Goal: Task Accomplishment & Management: Manage account settings

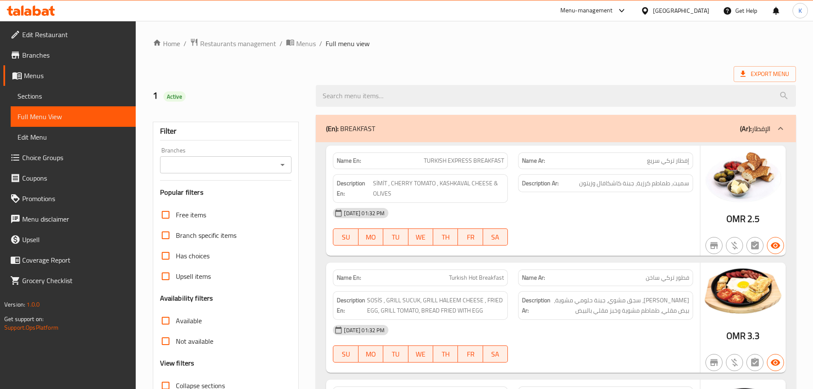
click at [649, 7] on icon at bounding box center [644, 10] width 9 height 9
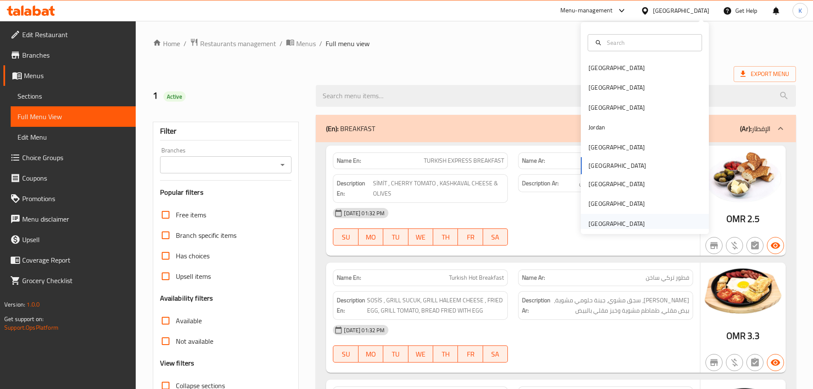
click at [630, 219] on div "[GEOGRAPHIC_DATA]" at bounding box center [616, 223] width 56 height 9
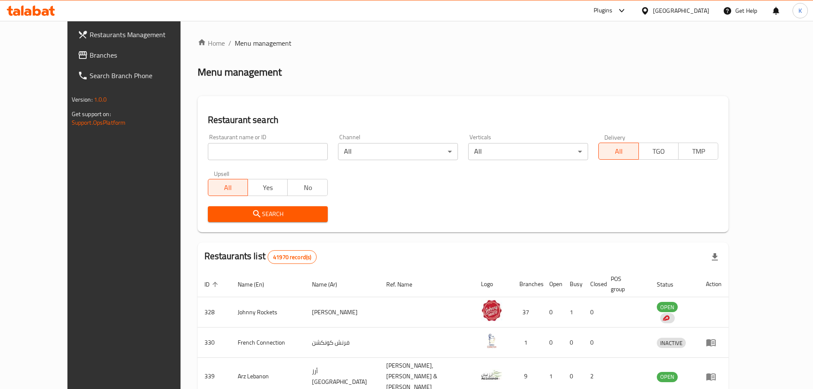
click at [533, 84] on div "Home / Menu management Menu management Restaurant search Restaurant name or ID …" at bounding box center [463, 330] width 531 height 585
drag, startPoint x: 67, startPoint y: 57, endPoint x: 80, endPoint y: 52, distance: 14.3
click at [90, 57] on span "Branches" at bounding box center [143, 55] width 107 height 10
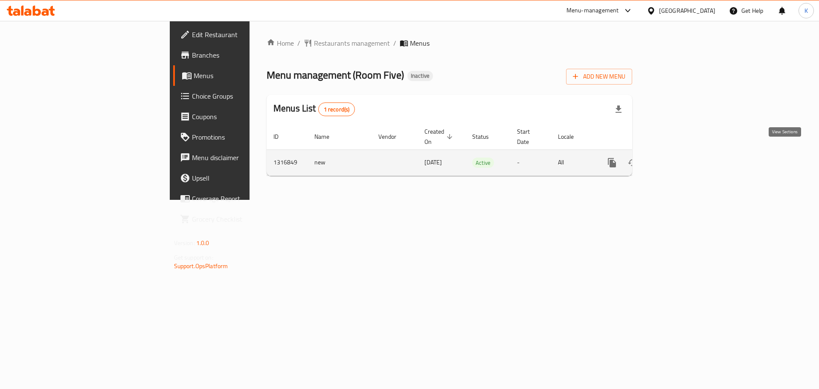
click at [678, 159] on icon "enhanced table" at bounding box center [674, 163] width 8 height 8
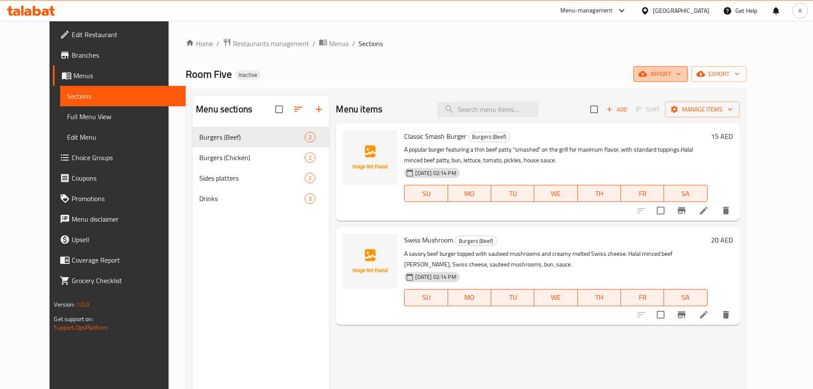
click at [681, 74] on span "import" at bounding box center [660, 74] width 41 height 11
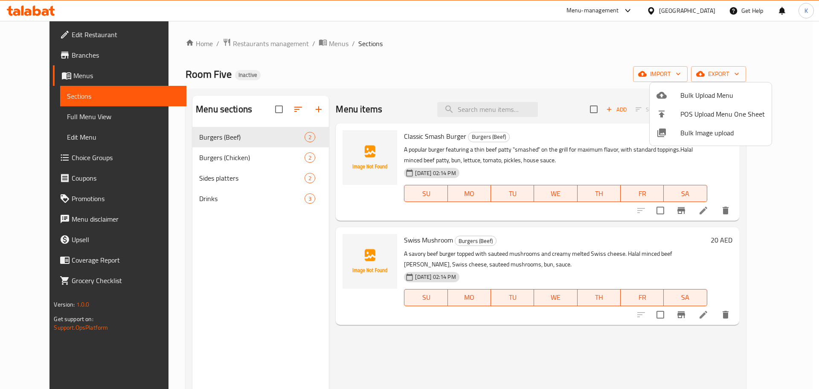
click at [690, 133] on span "Bulk Image upload" at bounding box center [723, 133] width 84 height 10
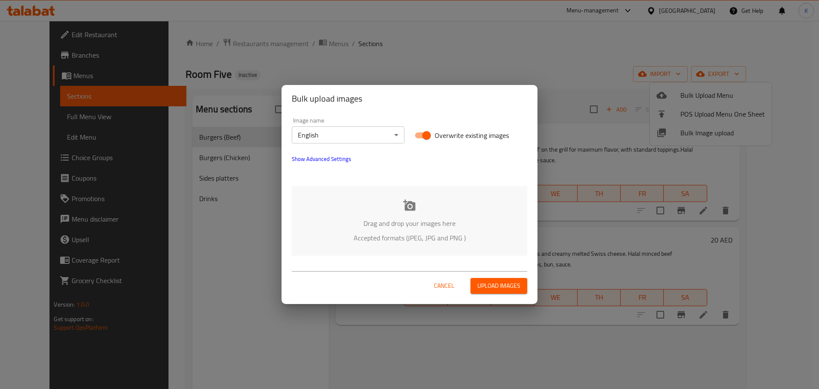
click at [442, 209] on div "Drag and drop your images here Accepted formats (JPEG, JPG and PNG )" at bounding box center [410, 221] width 236 height 70
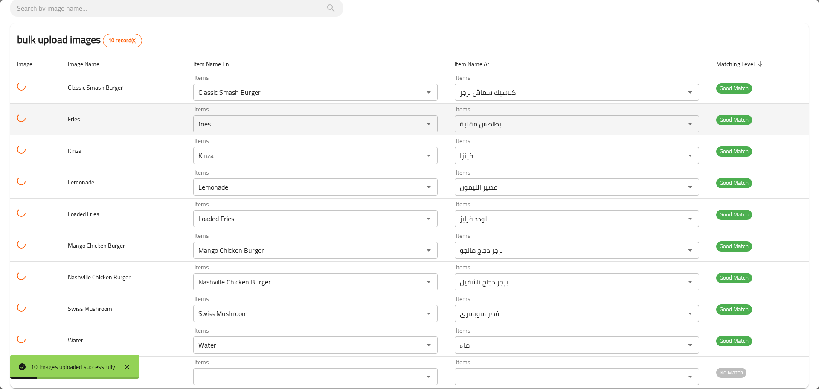
scroll to position [75, 0]
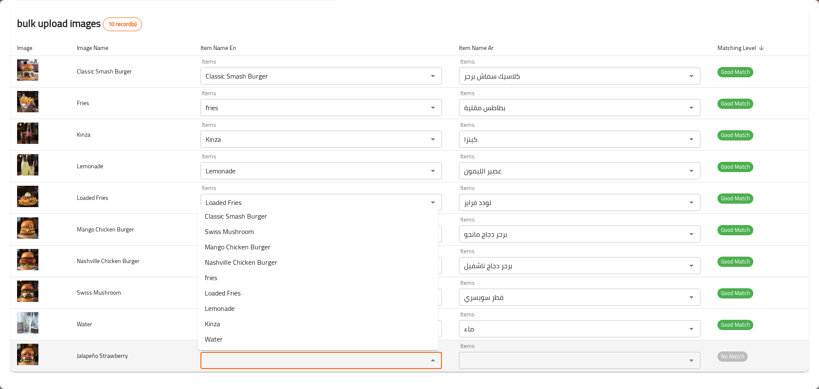
click at [229, 364] on Strawberry "Items" at bounding box center [308, 360] width 211 height 12
drag, startPoint x: 222, startPoint y: 361, endPoint x: 143, endPoint y: 356, distance: 78.6
click at [143, 356] on tr "Jalapeño Strawberry Items str Items Items Items No Match" at bounding box center [409, 356] width 799 height 32
type Strawberry "jal"
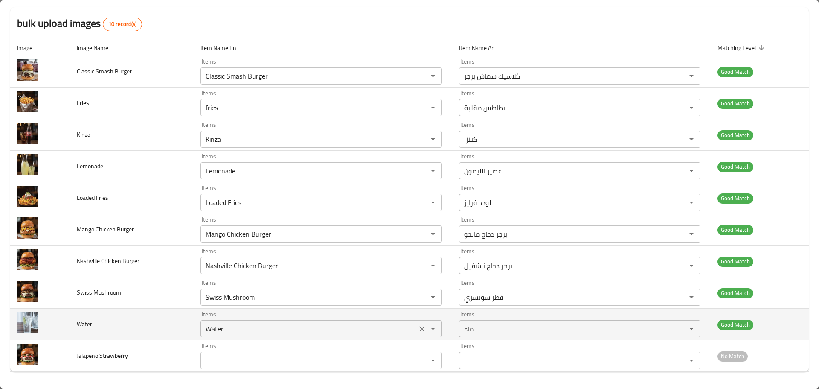
drag, startPoint x: 172, startPoint y: 353, endPoint x: 245, endPoint y: 317, distance: 80.9
click at [172, 353] on td "Jalapeño Strawberry" at bounding box center [132, 356] width 124 height 32
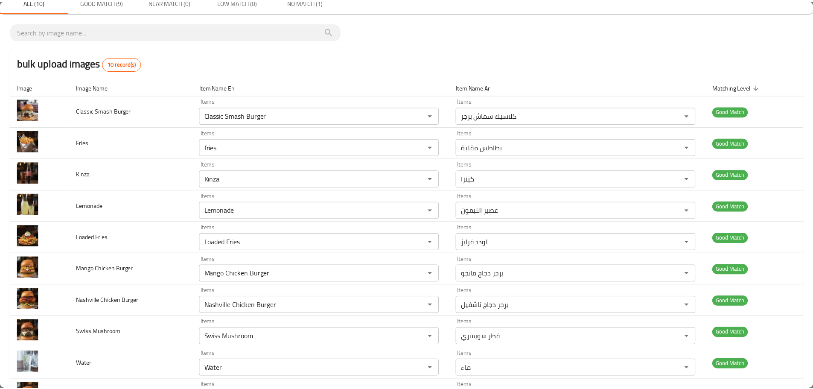
scroll to position [0, 0]
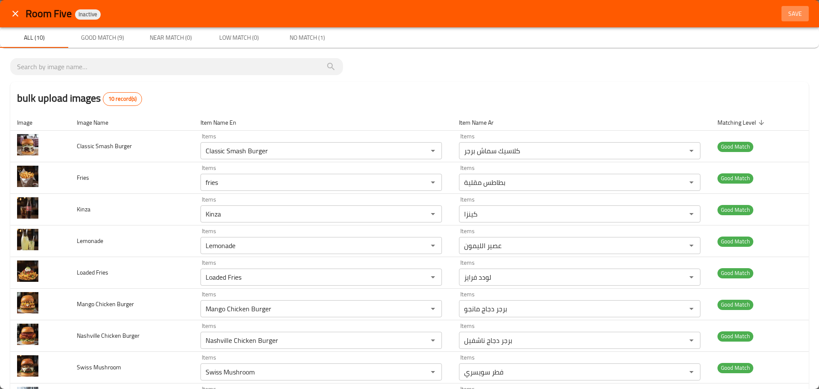
click at [787, 12] on span "Save" at bounding box center [795, 14] width 20 height 11
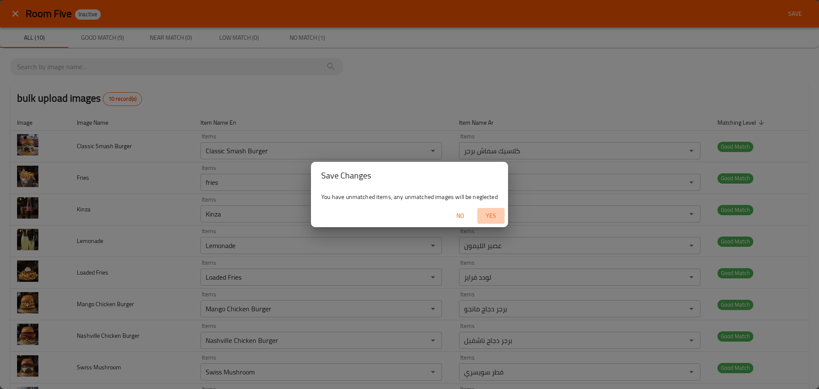
click at [490, 216] on span "Yes" at bounding box center [491, 215] width 20 height 11
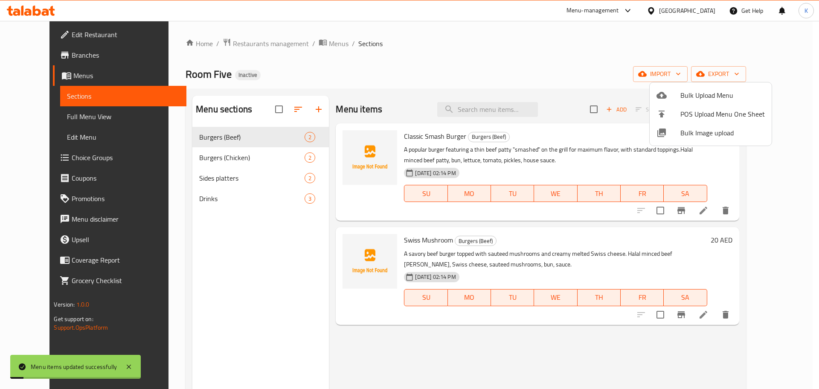
click at [442, 69] on div at bounding box center [409, 194] width 819 height 389
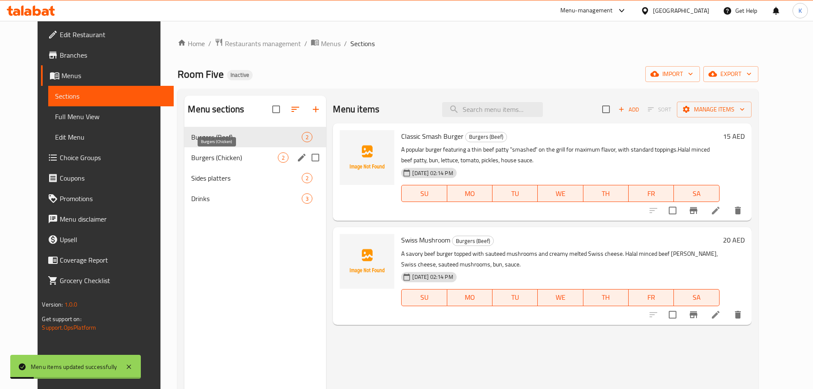
click at [231, 157] on span "Burgers (Chicken)" at bounding box center [234, 157] width 87 height 10
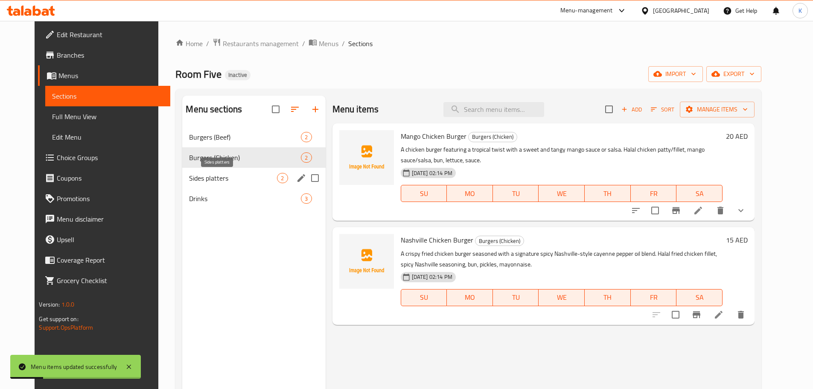
click at [233, 182] on span "Sides platters" at bounding box center [233, 178] width 88 height 10
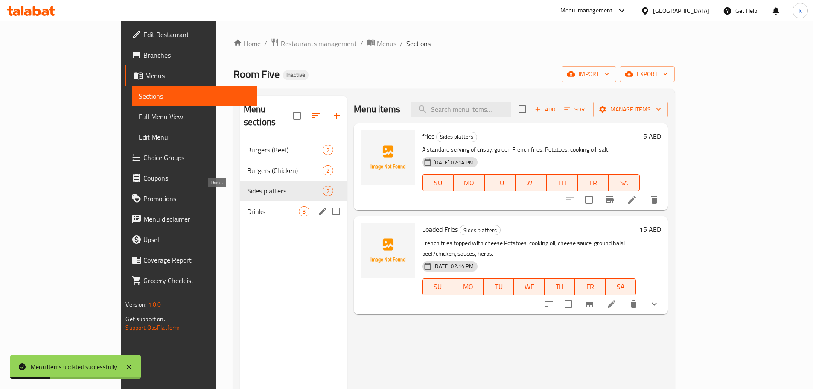
click at [247, 206] on span "Drinks" at bounding box center [273, 211] width 52 height 10
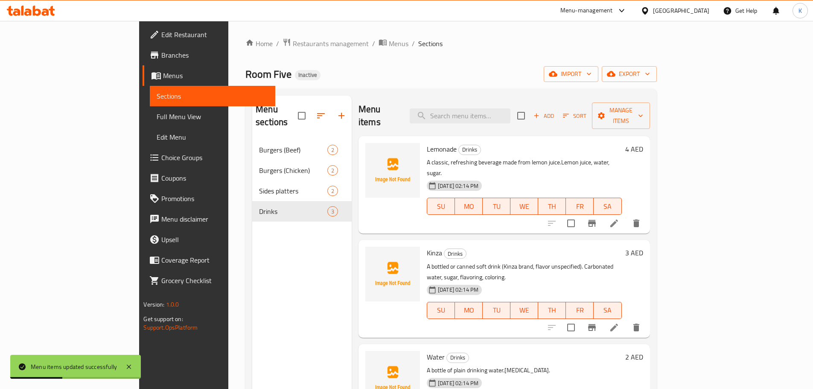
click at [157, 116] on span "Full Menu View" at bounding box center [212, 116] width 111 height 10
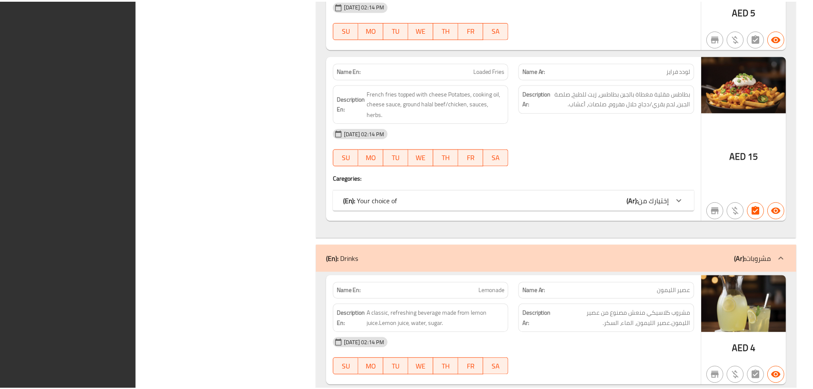
scroll to position [1152, 0]
